Goal: Task Accomplishment & Management: Manage account settings

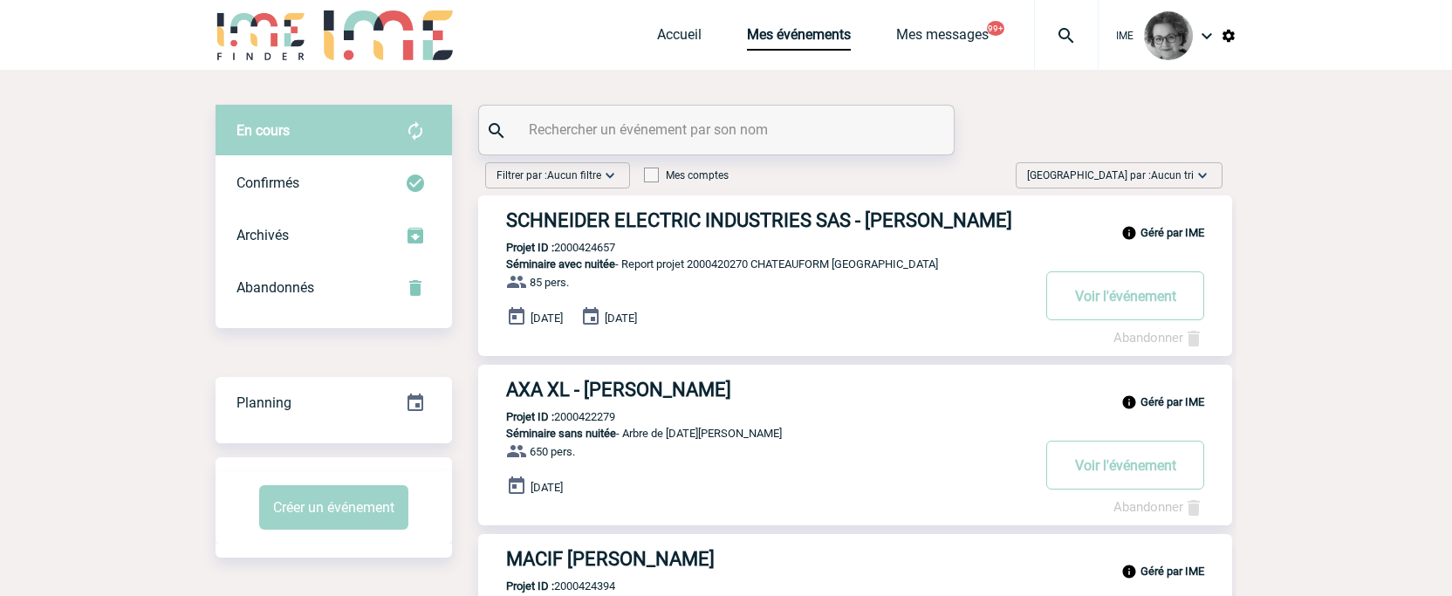
click at [681, 119] on input "text" at bounding box center [718, 129] width 388 height 25
paste input "2000419854"
type input "2000419854"
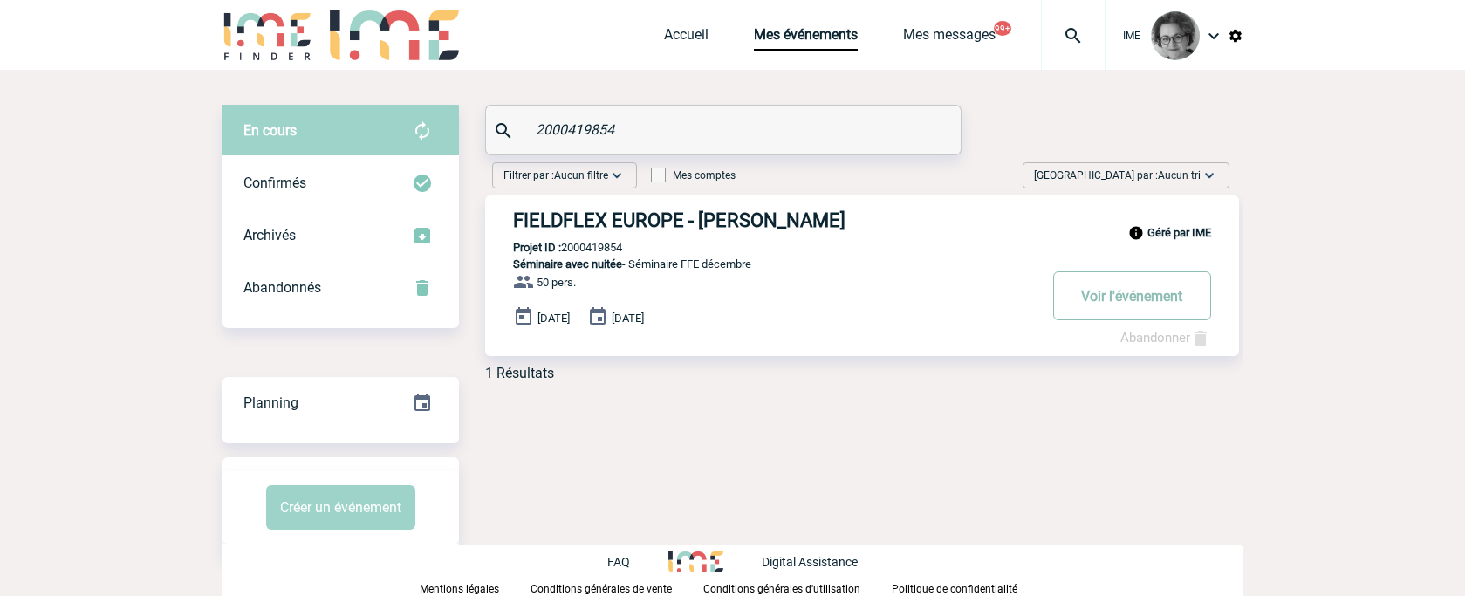
click at [1142, 299] on button "Voir l'événement" at bounding box center [1132, 295] width 158 height 49
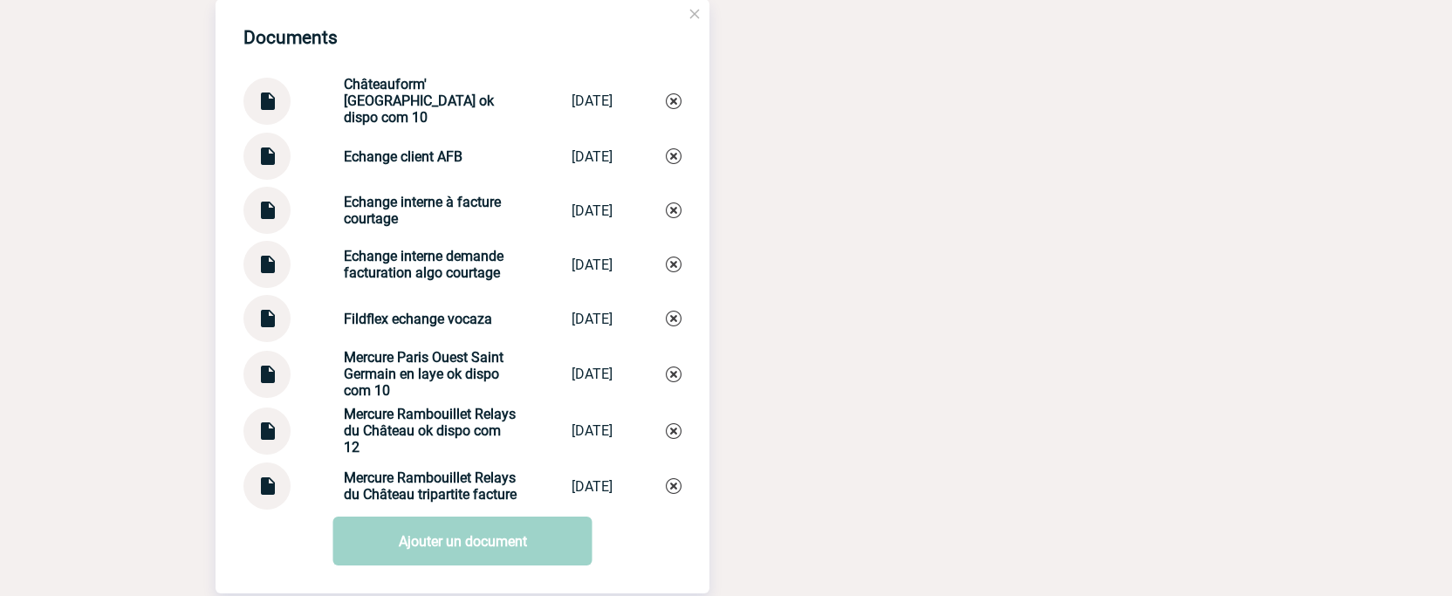
scroll to position [3229, 0]
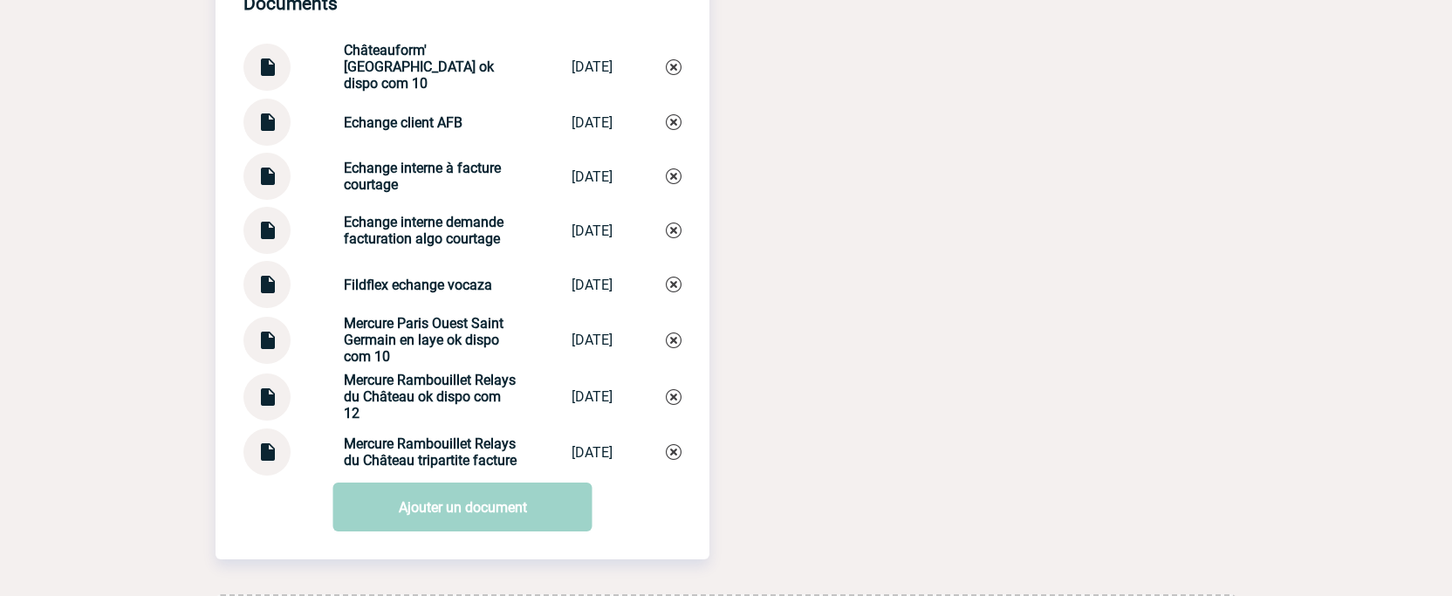
click at [1221, 305] on div "Documents Châteauform' [GEOGRAPHIC_DATA] ok dispo com 10 Châteauform' C... [DAT…" at bounding box center [726, 279] width 1021 height 629
click at [270, 462] on img at bounding box center [267, 445] width 23 height 34
click at [268, 407] on img at bounding box center [267, 390] width 23 height 34
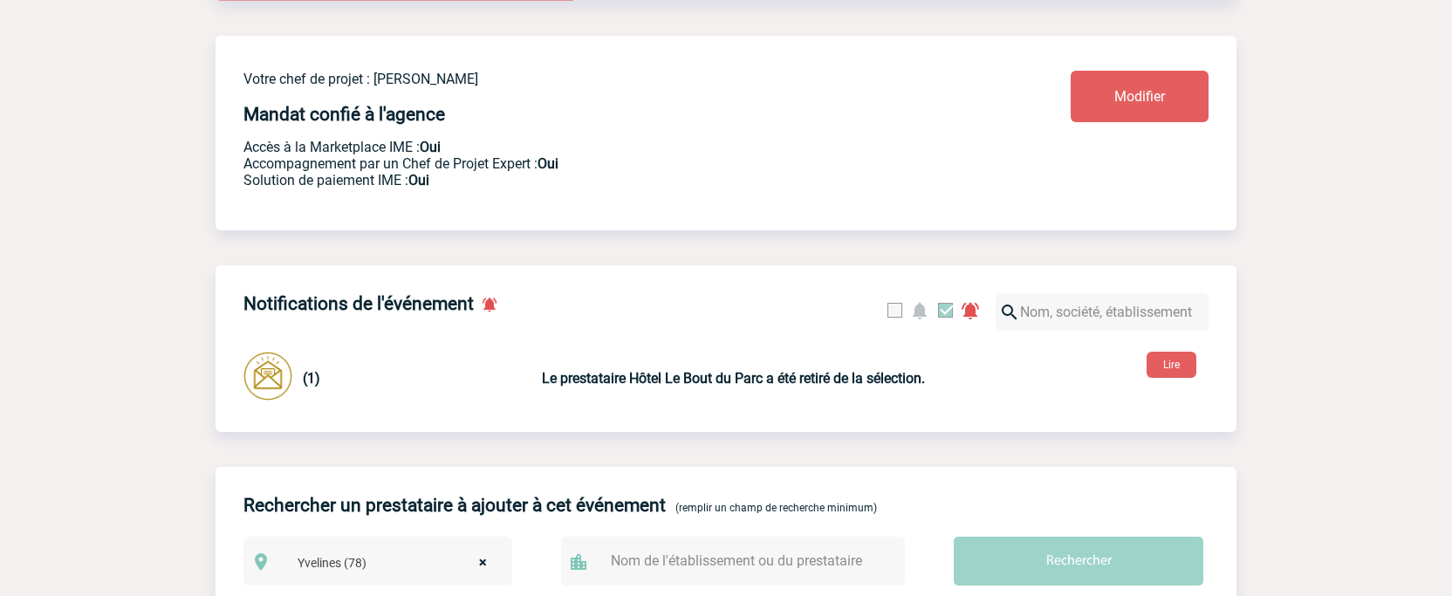
scroll to position [175, 0]
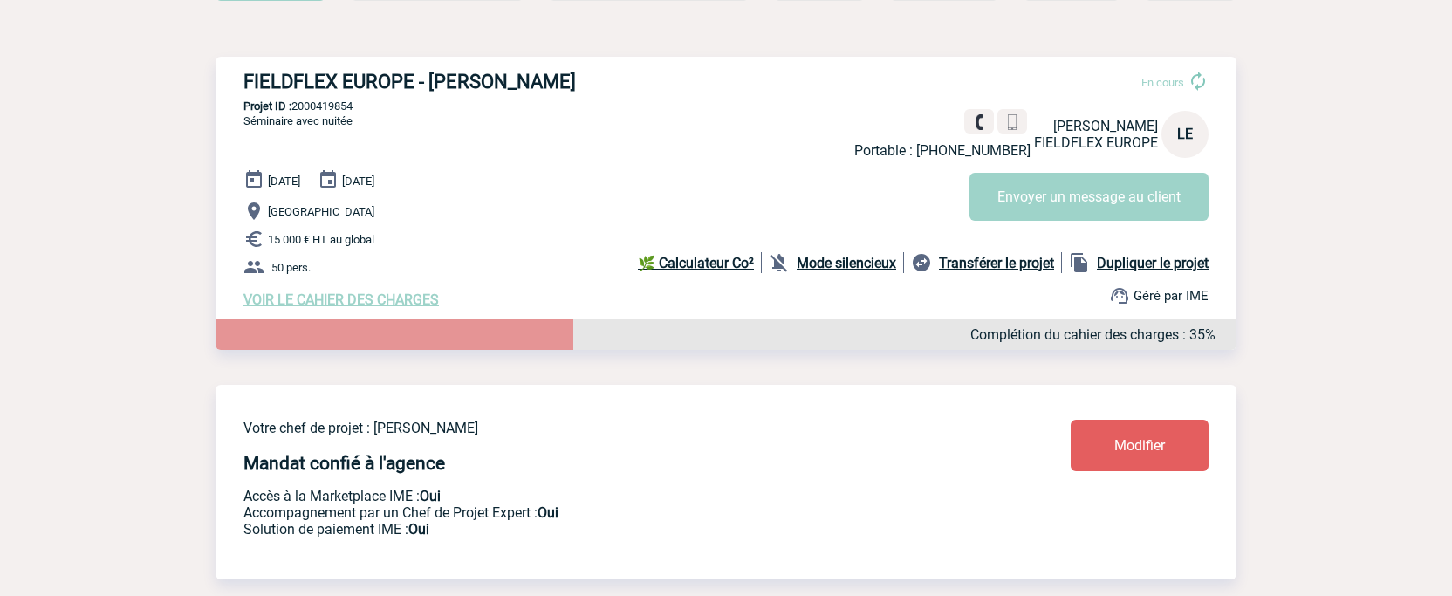
drag, startPoint x: 372, startPoint y: 108, endPoint x: 297, endPoint y: 112, distance: 75.1
click at [297, 112] on p "Projet ID : 2000419854" at bounding box center [726, 105] width 1021 height 13
copy p "2000419854"
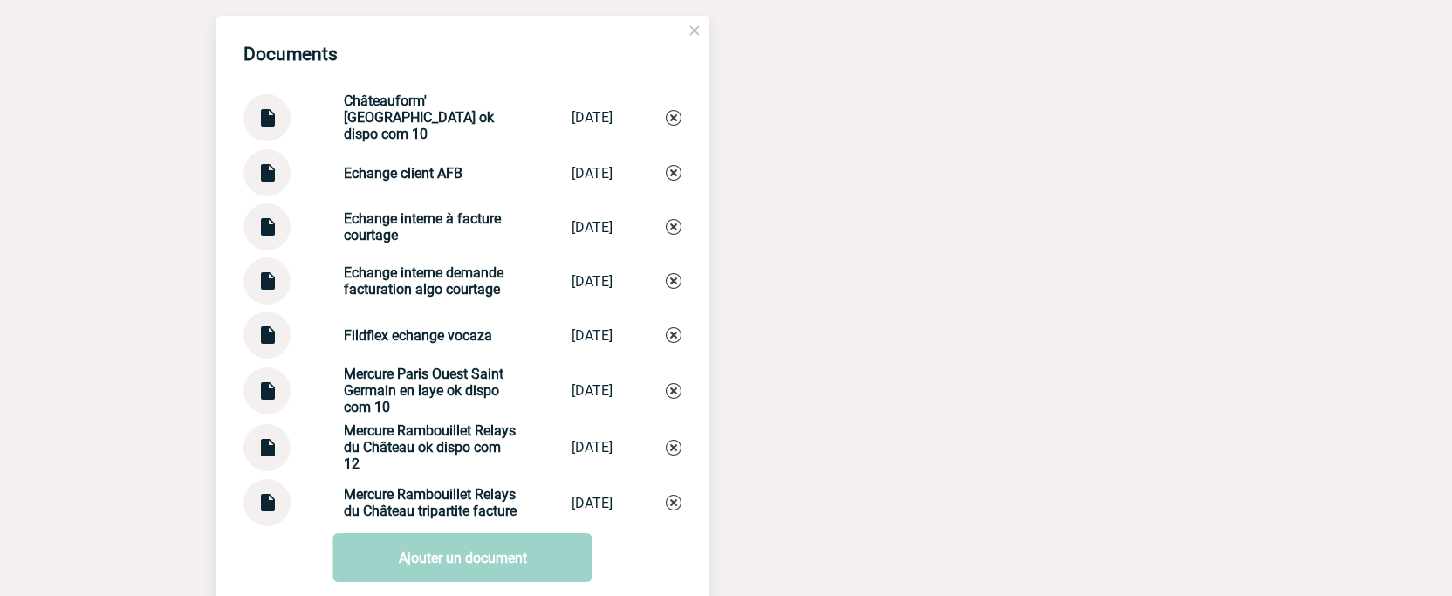
scroll to position [3489, 0]
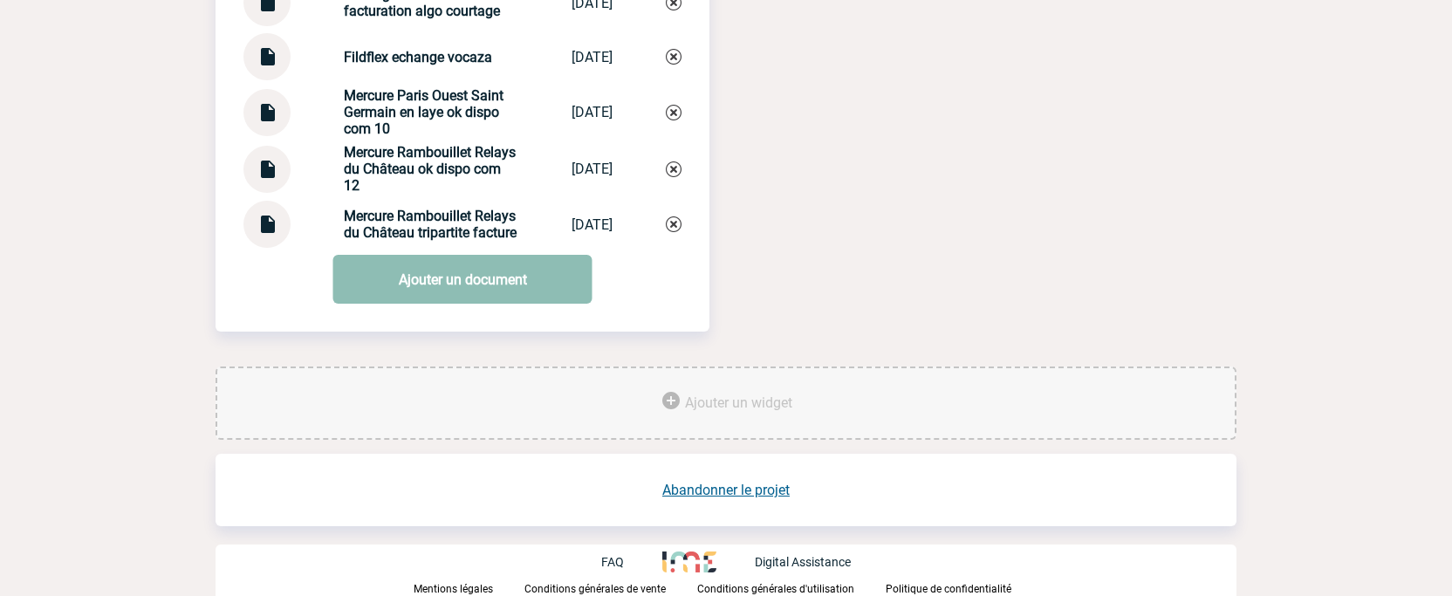
click at [467, 276] on link "Ajouter un document" at bounding box center [462, 279] width 259 height 49
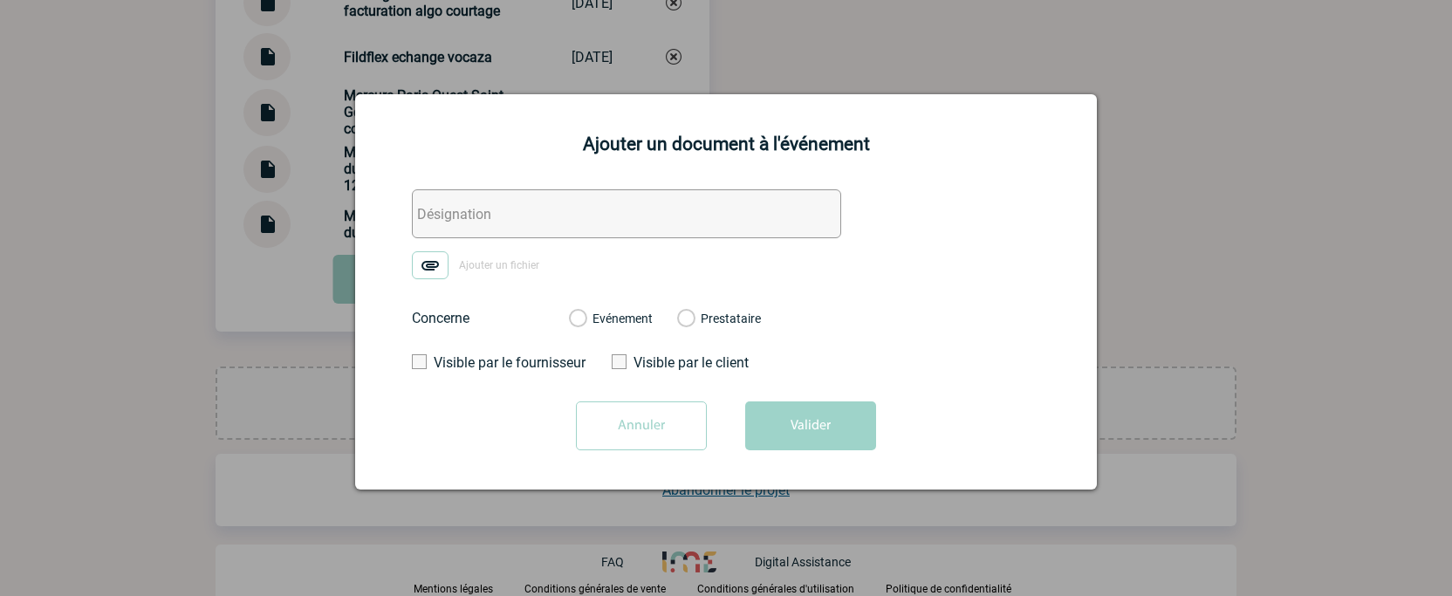
click at [623, 234] on input "text" at bounding box center [626, 213] width 429 height 49
type input "relays mercure demande double facture"
click at [585, 315] on label "Evénement" at bounding box center [577, 320] width 17 height 16
click at [581, 326] on label "Evénement" at bounding box center [577, 320] width 17 height 16
click at [0, 0] on input "Evénement" at bounding box center [0, 0] width 0 height 0
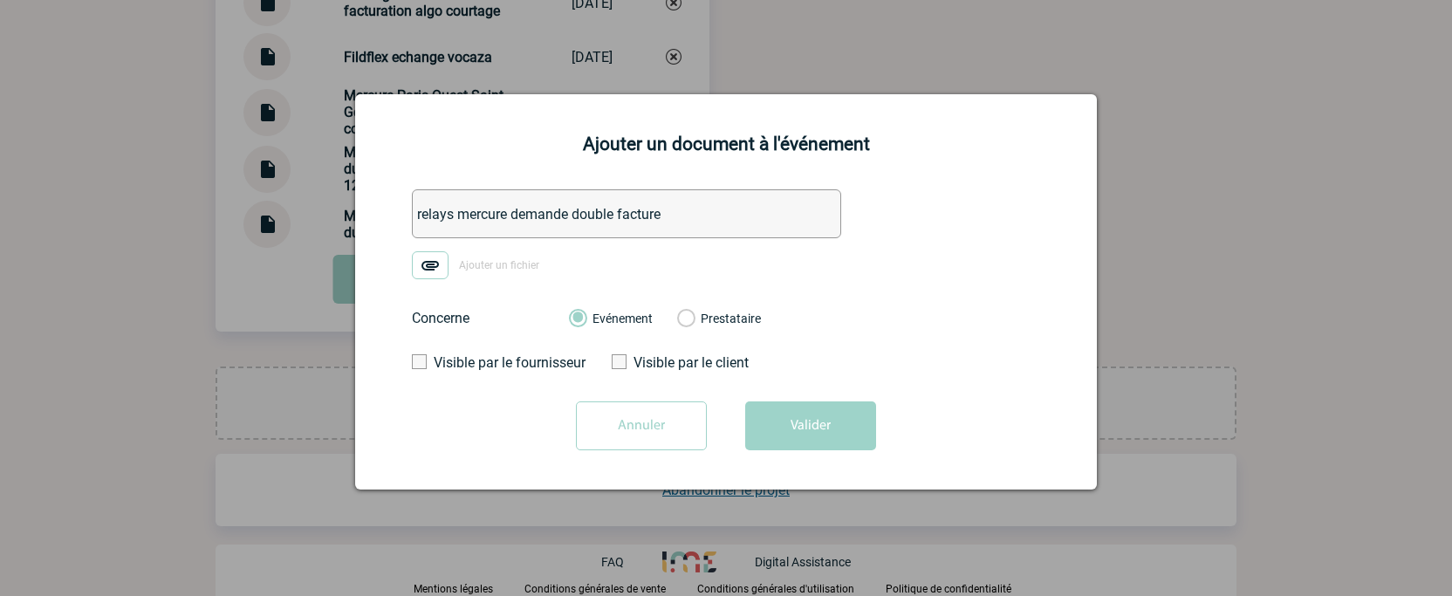
click at [433, 271] on img at bounding box center [430, 265] width 37 height 28
click at [0, 0] on input "Ajouter un fichier" at bounding box center [0, 0] width 0 height 0
click at [790, 426] on button "Valider" at bounding box center [810, 425] width 131 height 49
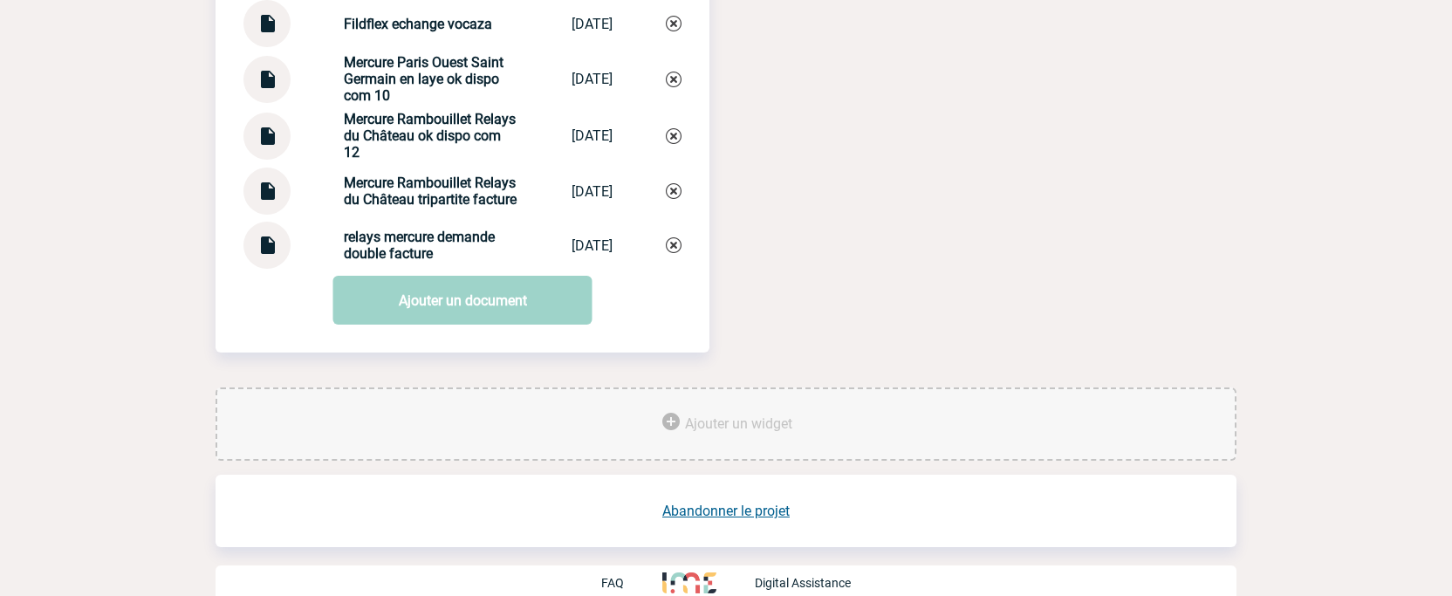
click at [835, 380] on div "Documents Châteauform' [GEOGRAPHIC_DATA] ok dispo com 10 Châteauform' C... [DAT…" at bounding box center [726, 45] width 1021 height 683
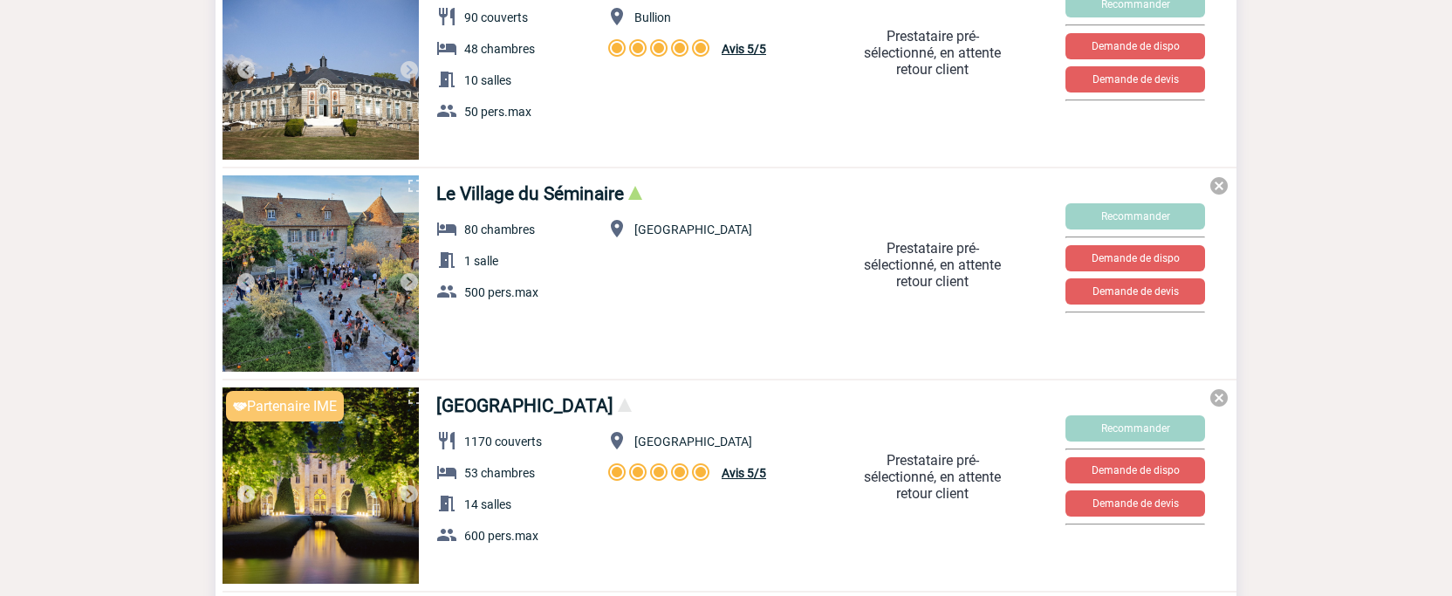
scroll to position [1046, 0]
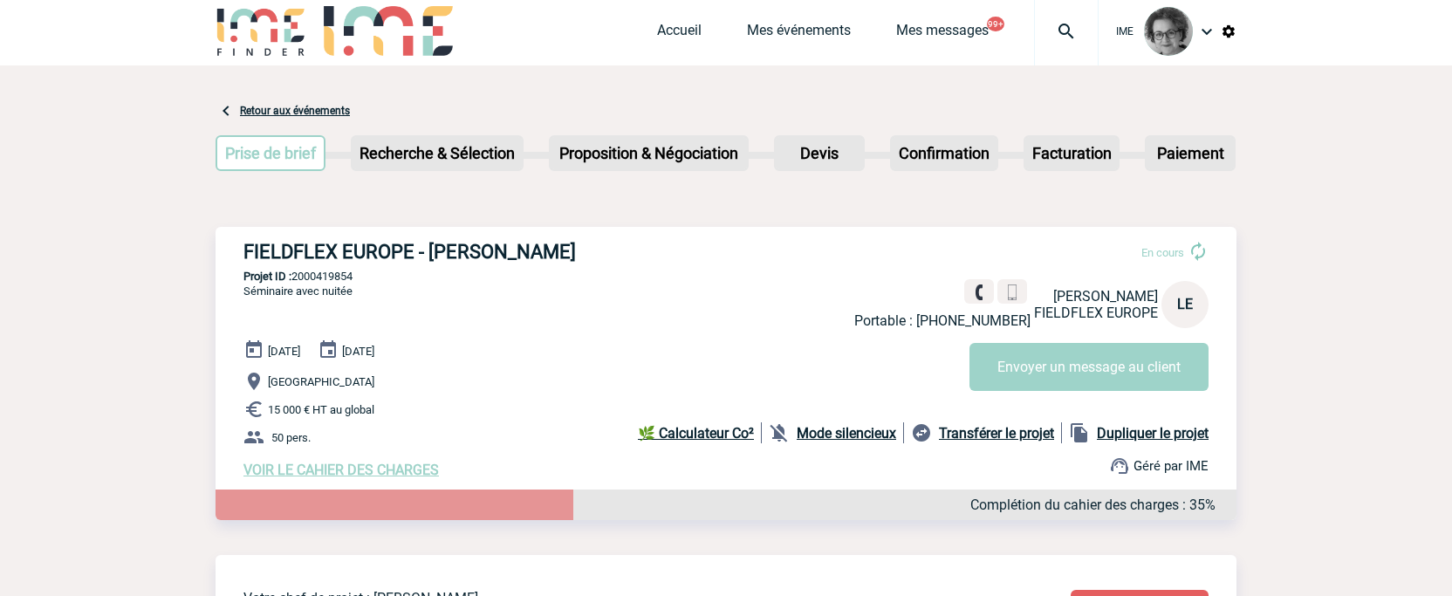
scroll to position [0, 0]
